Goal: Check status: Check status

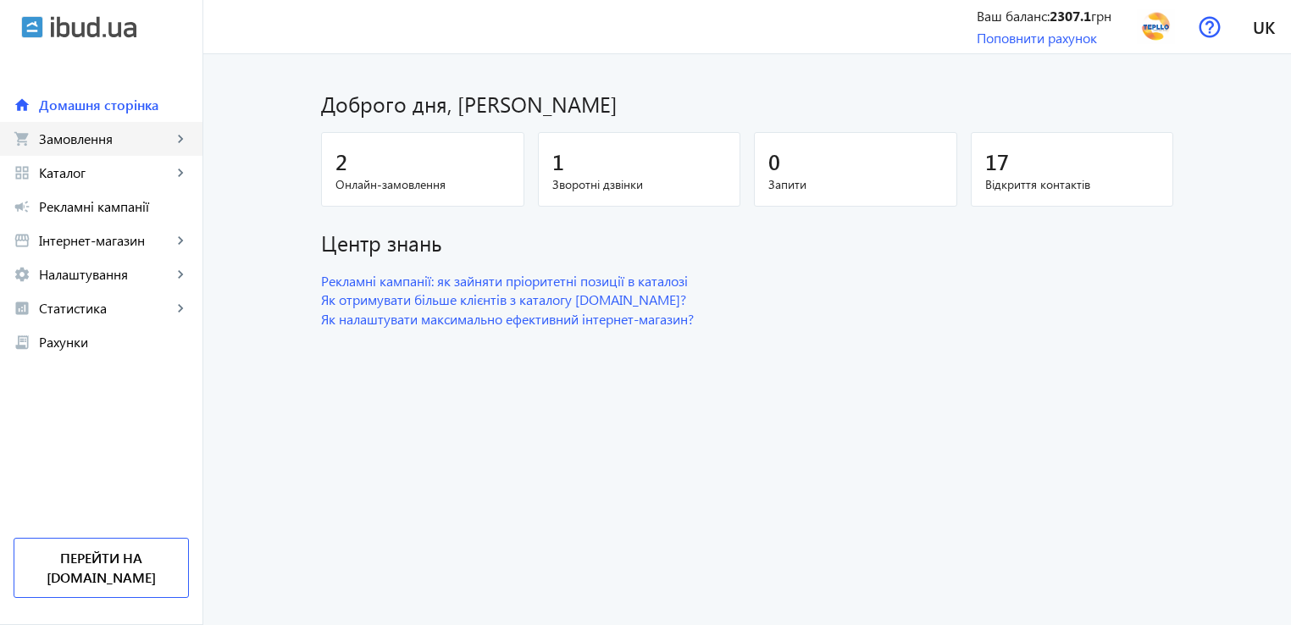
click at [92, 141] on span "Замовлення" at bounding box center [105, 138] width 133 height 17
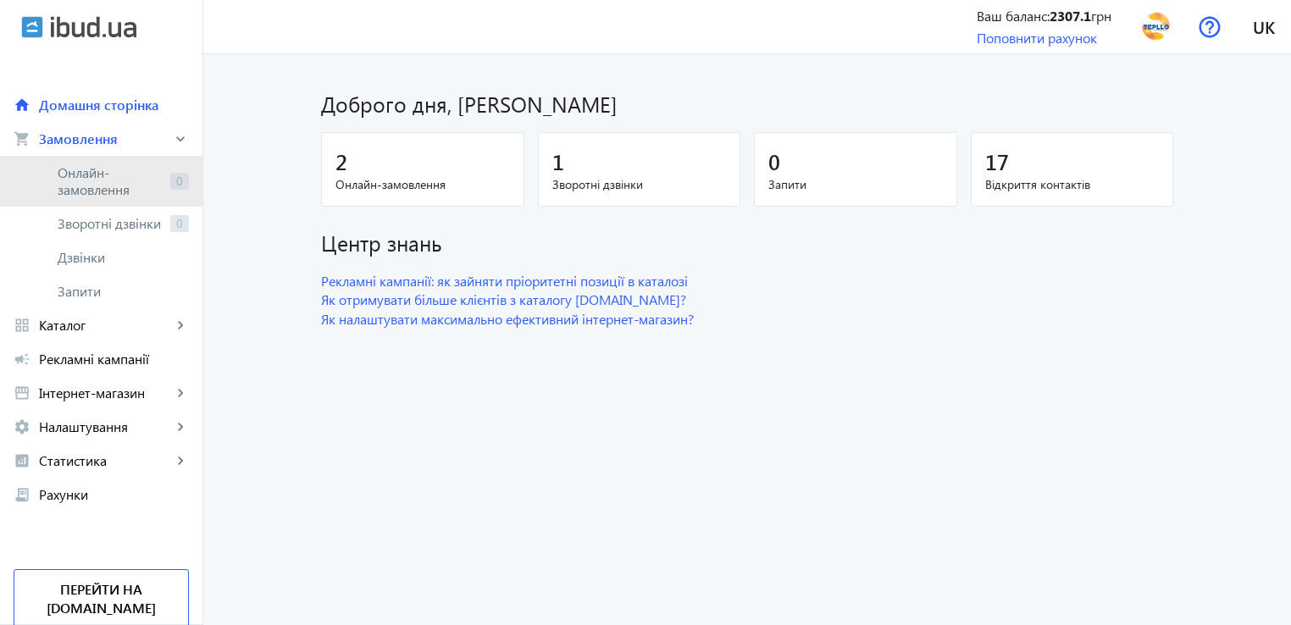
click at [83, 184] on span "Онлайн-замовлення" at bounding box center [111, 181] width 106 height 34
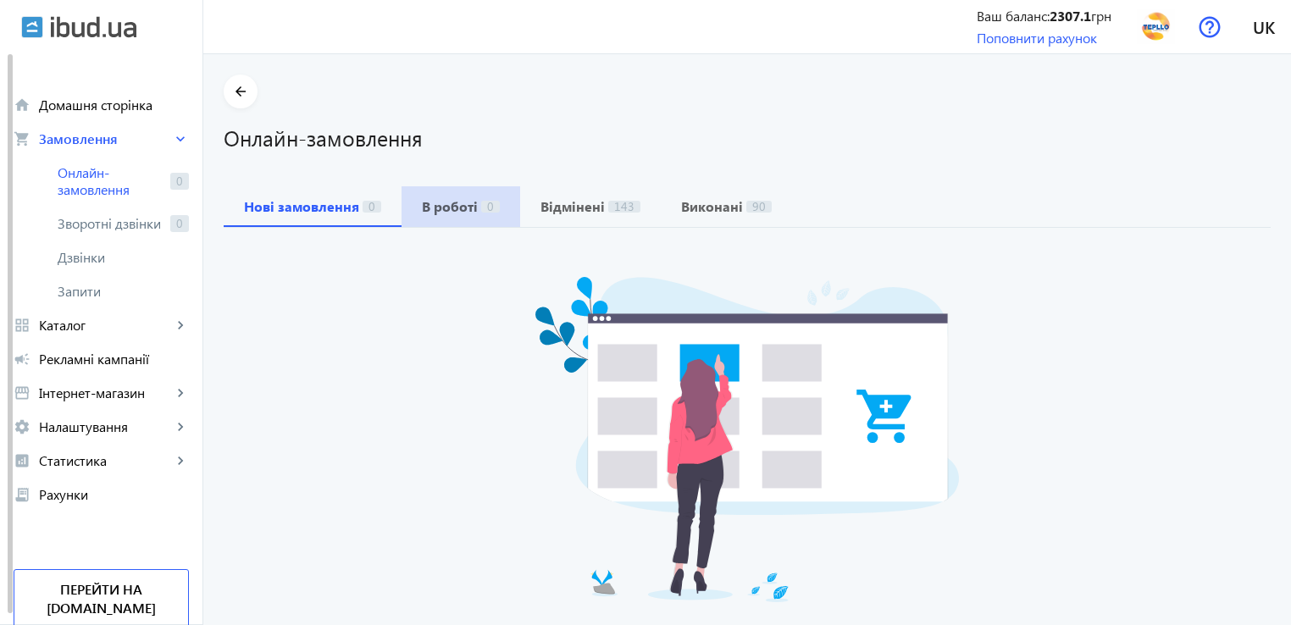
click at [440, 208] on b "В роботі" at bounding box center [450, 207] width 56 height 14
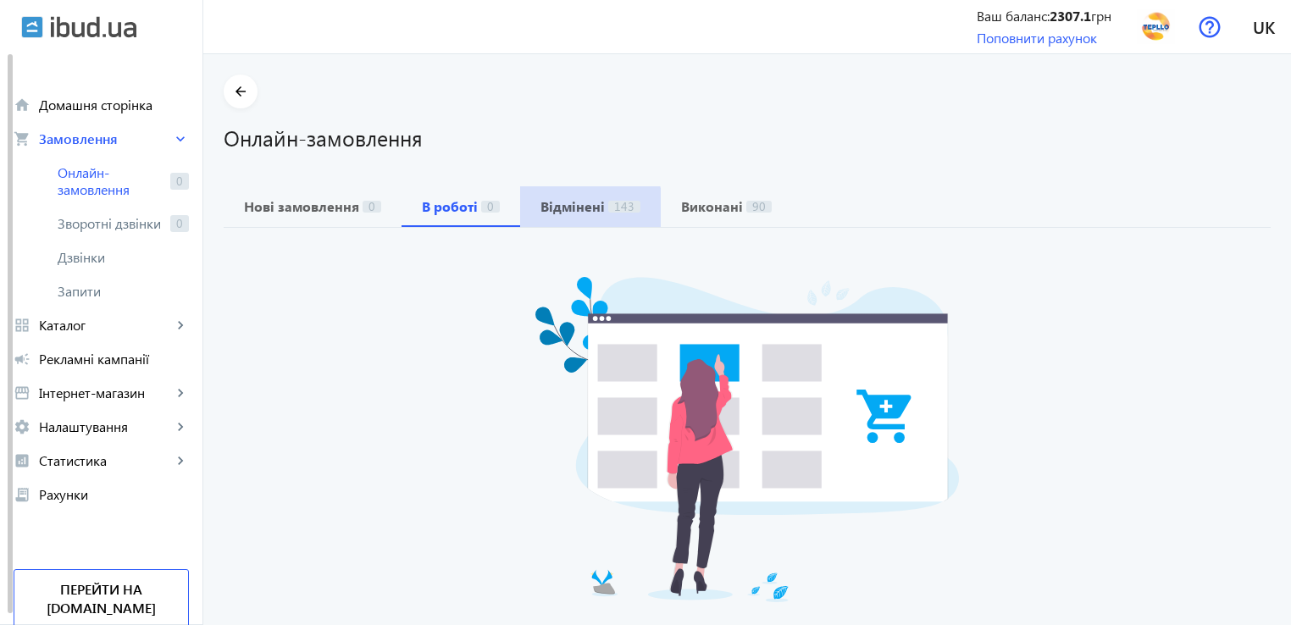
click at [579, 211] on b "Відмінені" at bounding box center [572, 207] width 64 height 14
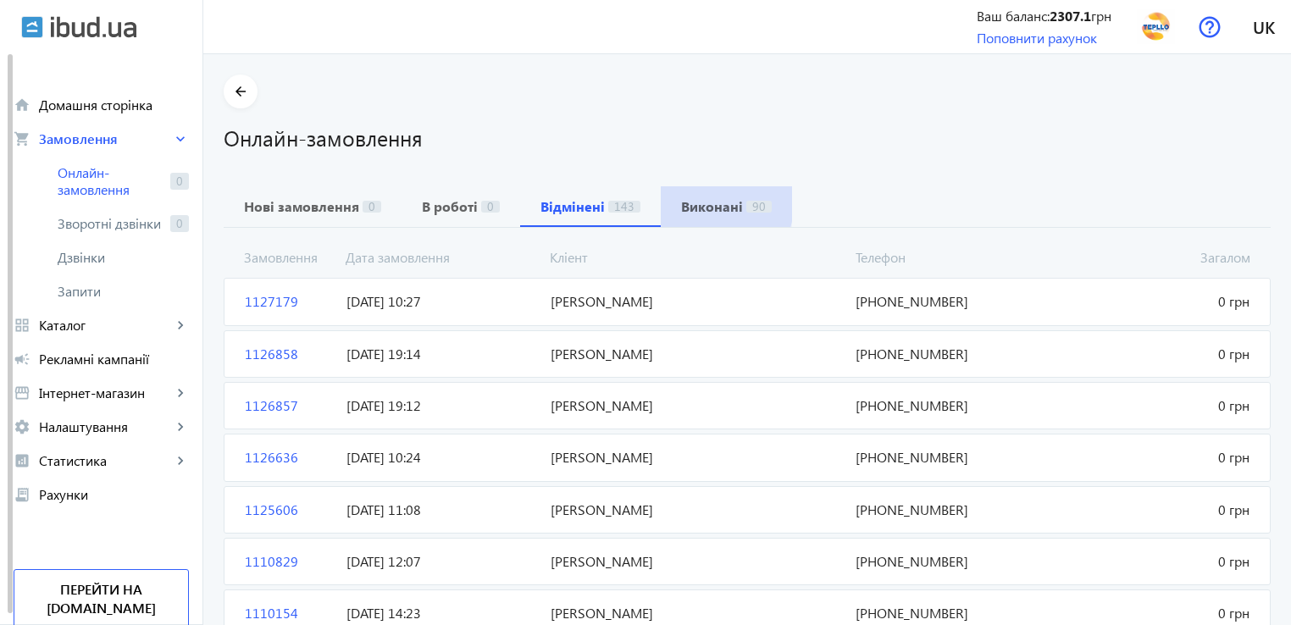
click at [681, 200] on b "Виконані" at bounding box center [712, 207] width 62 height 14
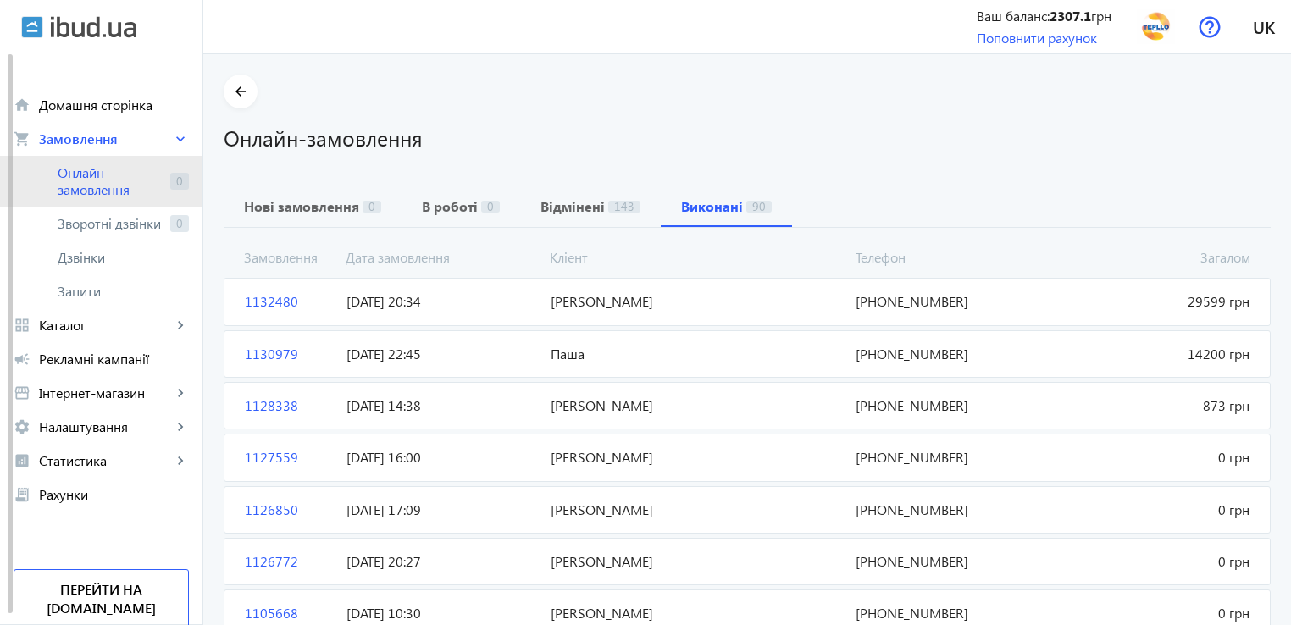
click at [114, 189] on span "Онлайн-замовлення" at bounding box center [111, 181] width 106 height 34
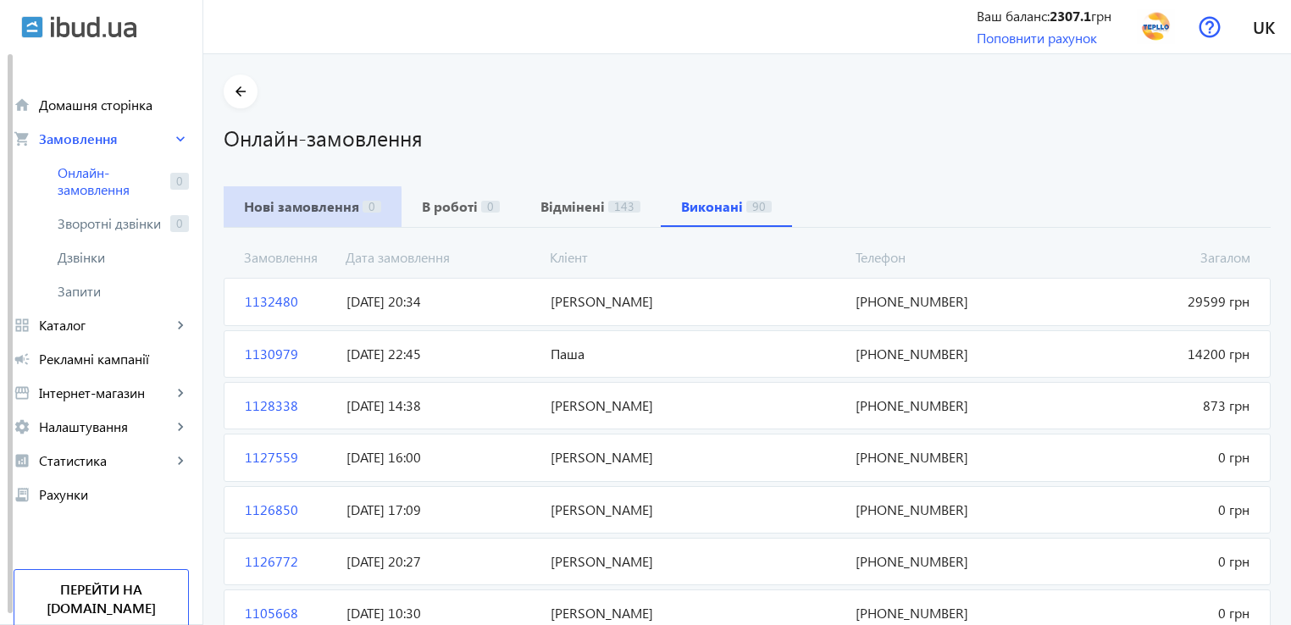
click at [278, 208] on b "Нові замовлення" at bounding box center [301, 207] width 115 height 14
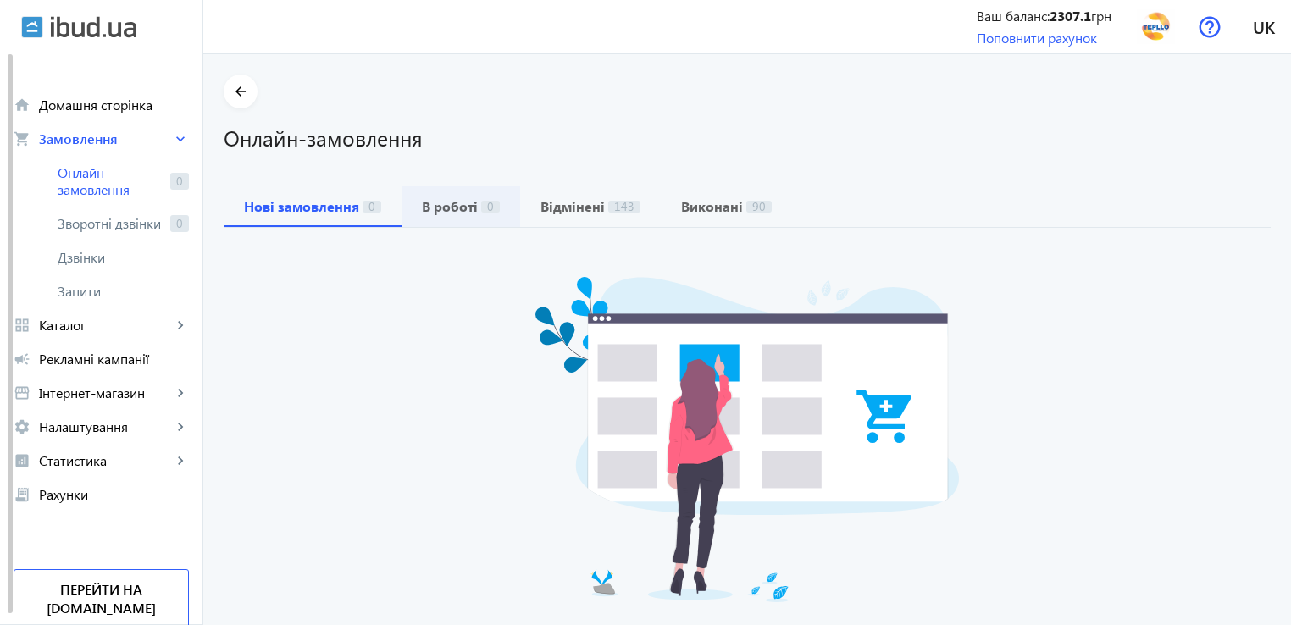
click at [425, 213] on b "В роботі" at bounding box center [450, 207] width 56 height 14
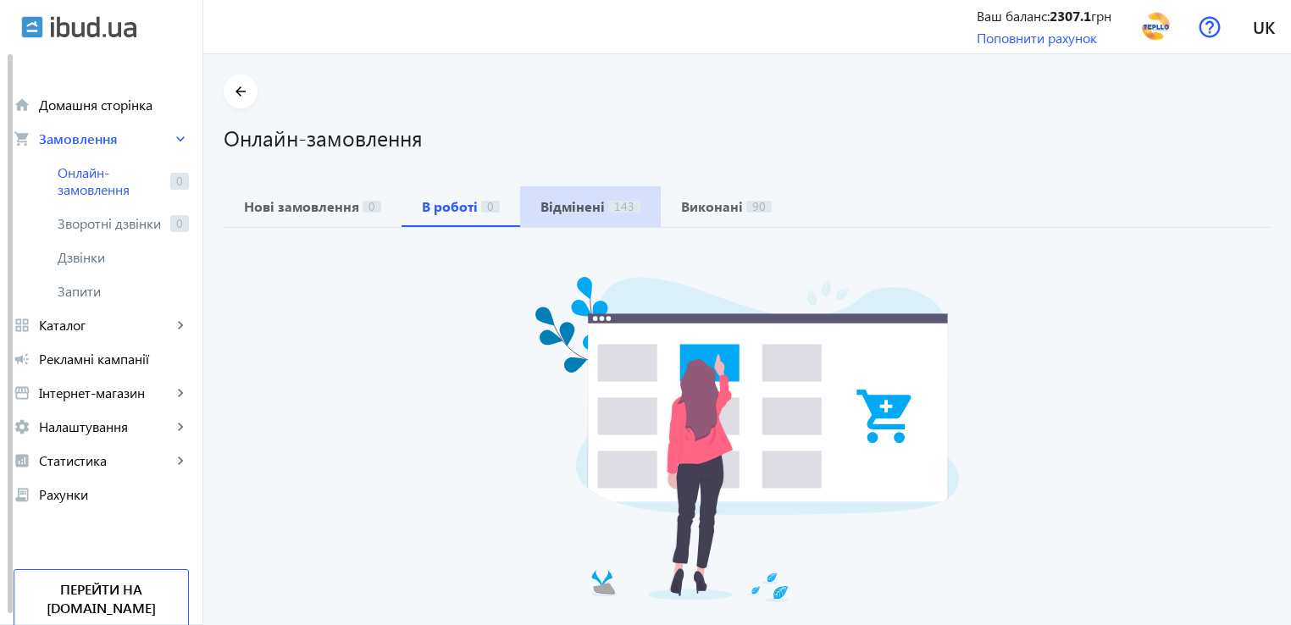
click at [593, 208] on span "Відмінені 143" at bounding box center [590, 207] width 100 height 14
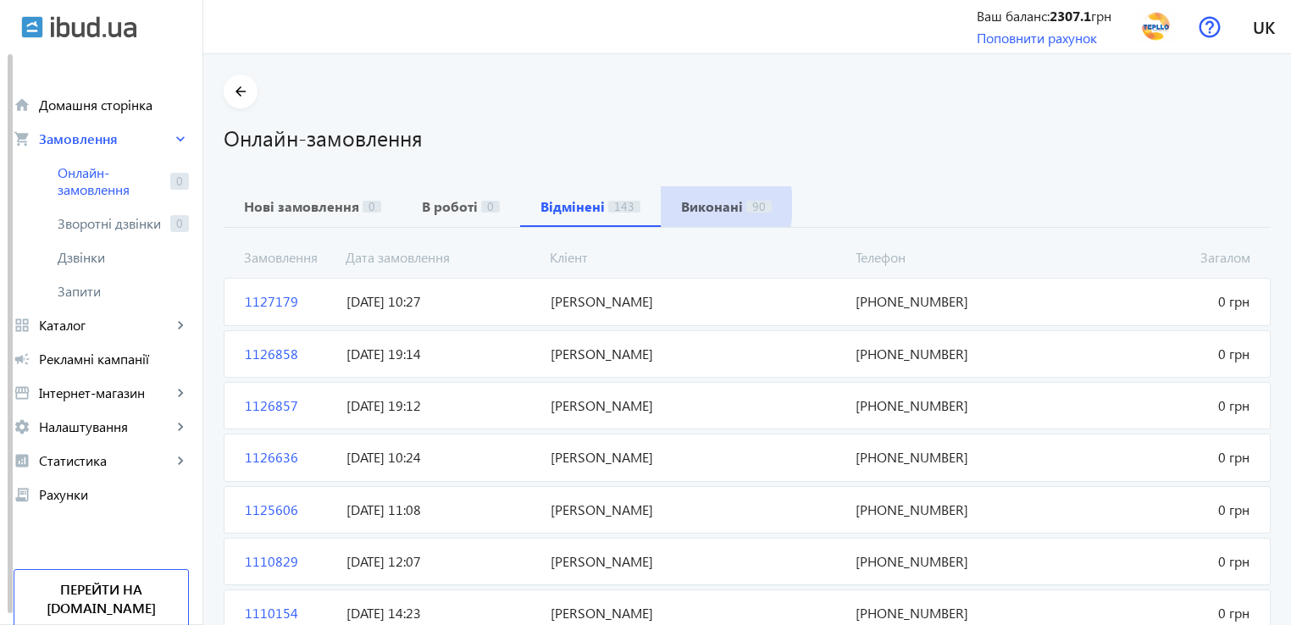
click at [683, 205] on b "Виконані" at bounding box center [712, 207] width 62 height 14
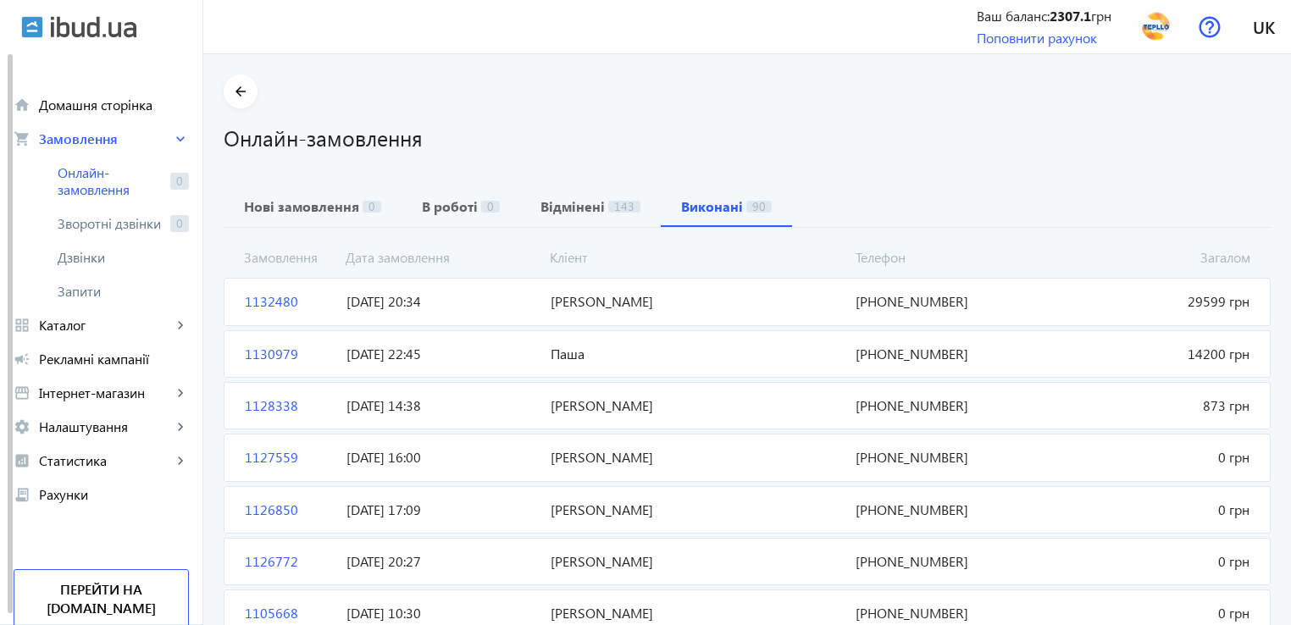
click at [253, 296] on span "1132480" at bounding box center [289, 301] width 102 height 19
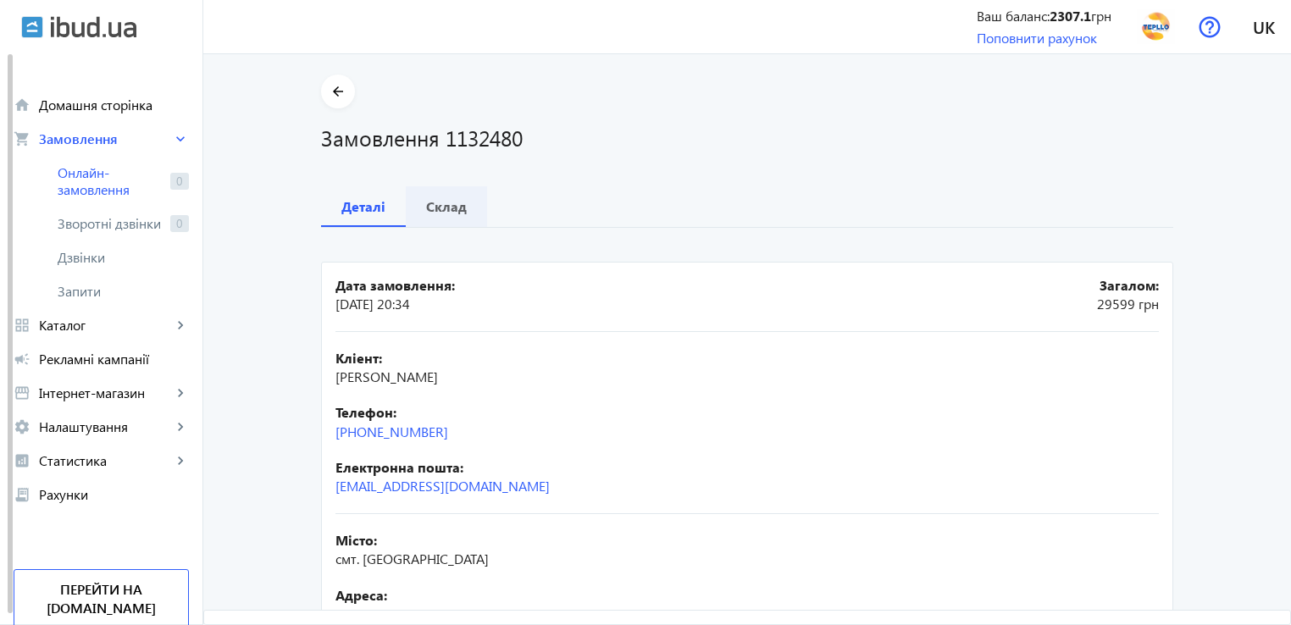
click at [435, 219] on span "Склад" at bounding box center [446, 206] width 41 height 41
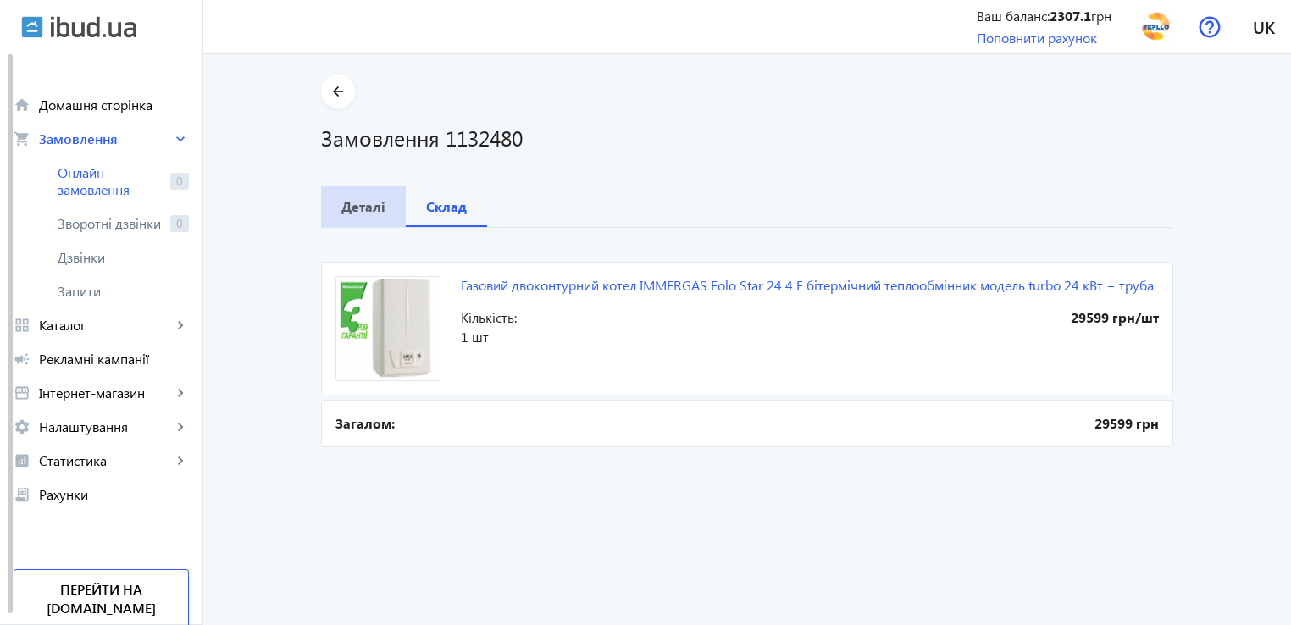
click at [360, 213] on b "Деталі" at bounding box center [363, 207] width 44 height 14
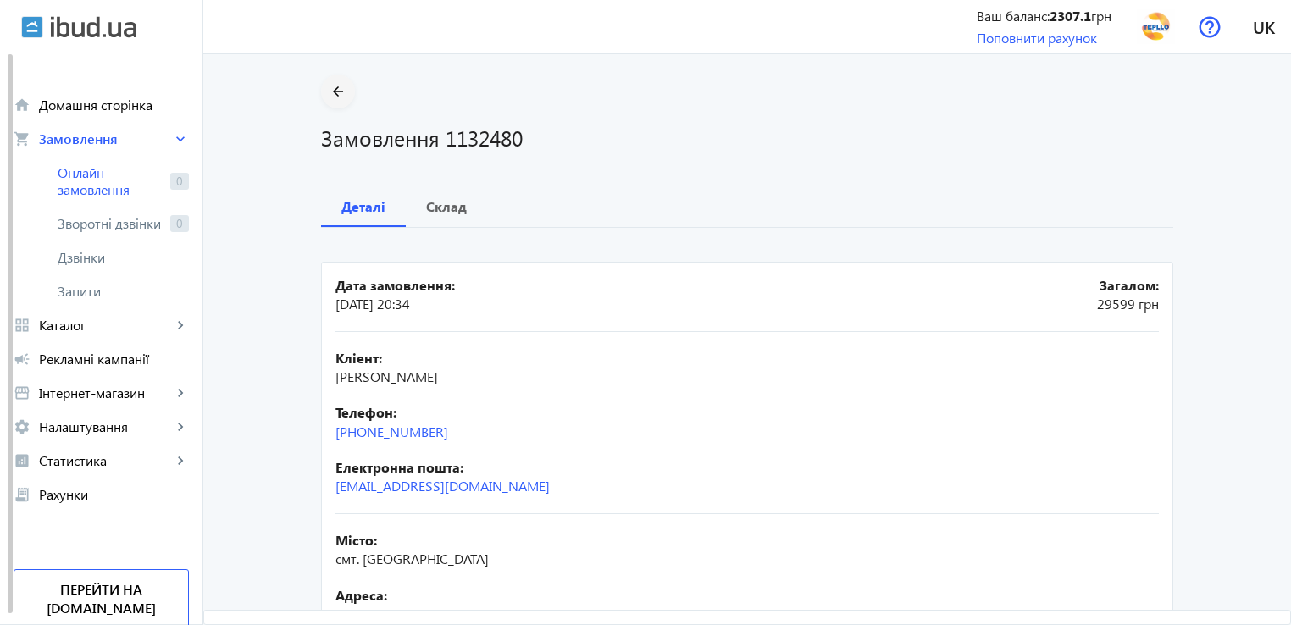
click at [324, 78] on span at bounding box center [338, 91] width 34 height 41
